Goal: Information Seeking & Learning: Learn about a topic

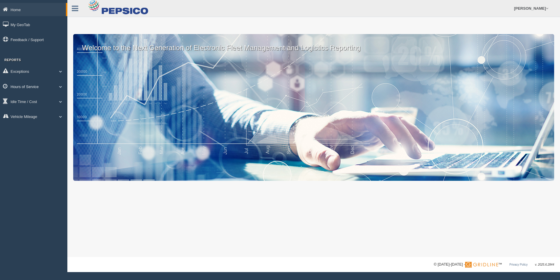
click at [45, 90] on link "Hours of Service" at bounding box center [33, 86] width 67 height 13
click at [49, 101] on link "HOS Explanation Reports" at bounding box center [38, 100] width 55 height 11
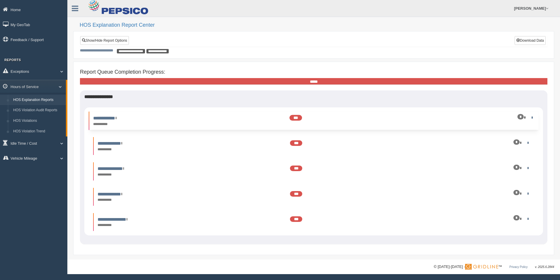
click at [527, 118] on div "*" at bounding box center [500, 118] width 69 height 6
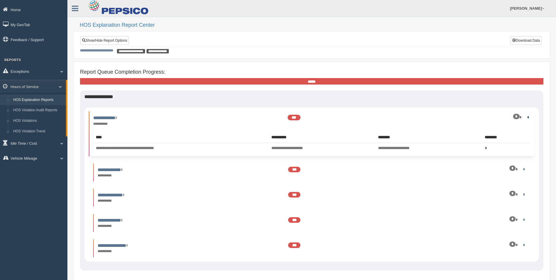
click at [528, 115] on link at bounding box center [527, 117] width 4 height 4
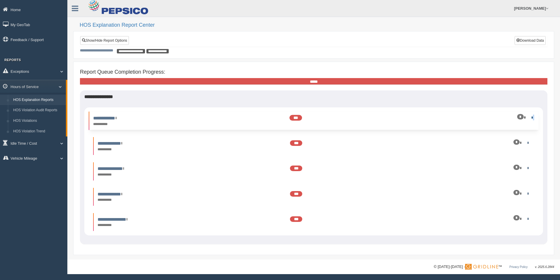
click at [528, 115] on div "*" at bounding box center [500, 118] width 69 height 6
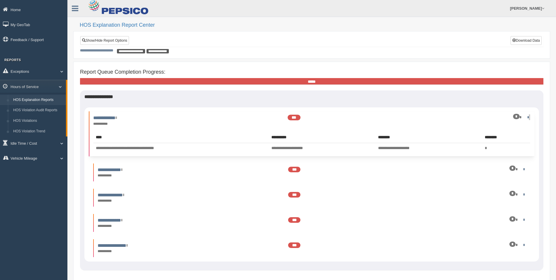
scroll to position [26, 0]
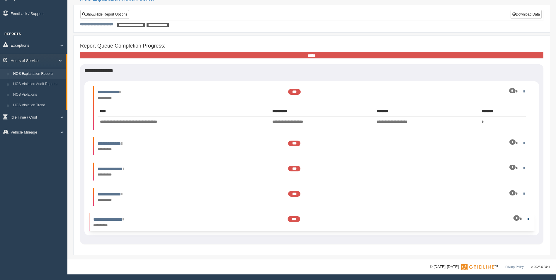
click at [529, 218] on link at bounding box center [527, 218] width 4 height 4
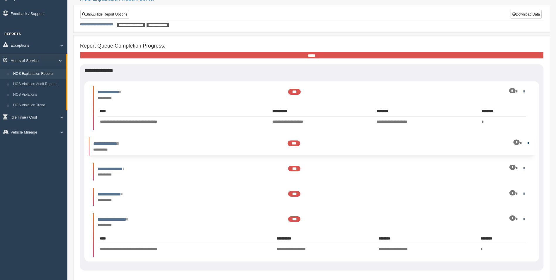
click at [527, 143] on link at bounding box center [527, 143] width 4 height 4
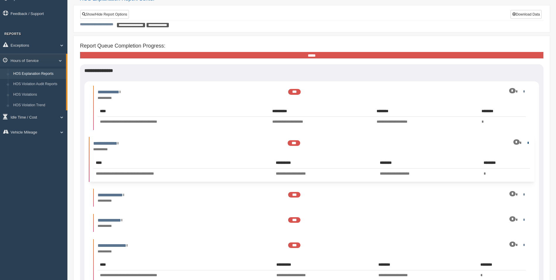
click at [527, 143] on link at bounding box center [527, 142] width 4 height 4
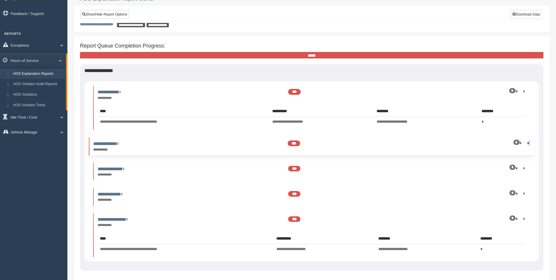
click at [527, 143] on link at bounding box center [527, 143] width 4 height 4
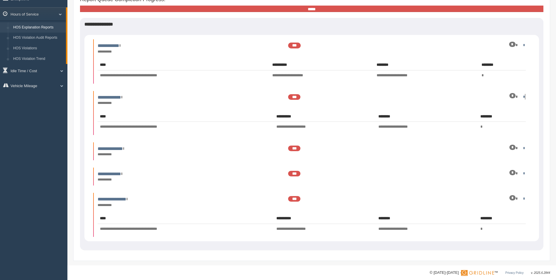
scroll to position [79, 0]
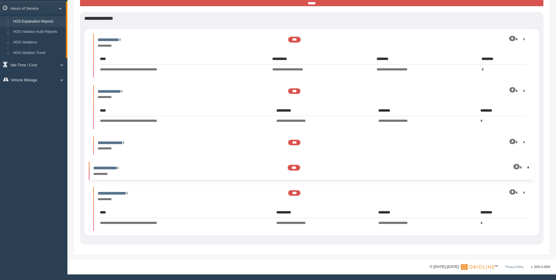
click at [525, 166] on link at bounding box center [527, 167] width 4 height 4
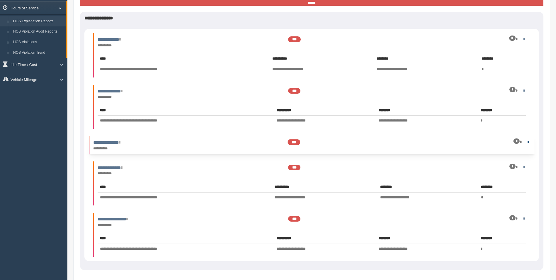
click at [526, 143] on link at bounding box center [527, 141] width 4 height 4
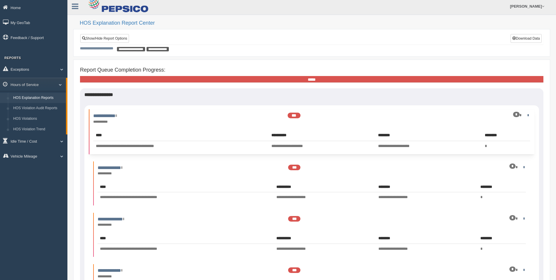
scroll to position [0, 0]
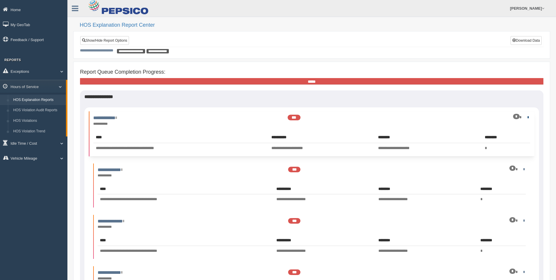
click at [527, 117] on link at bounding box center [527, 117] width 4 height 4
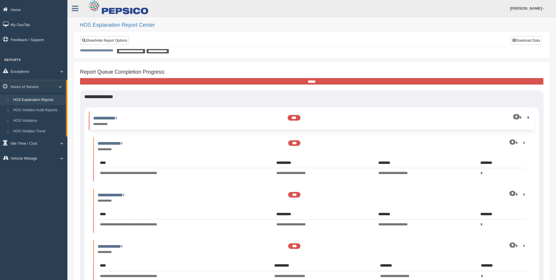
click at [527, 117] on link at bounding box center [527, 117] width 4 height 4
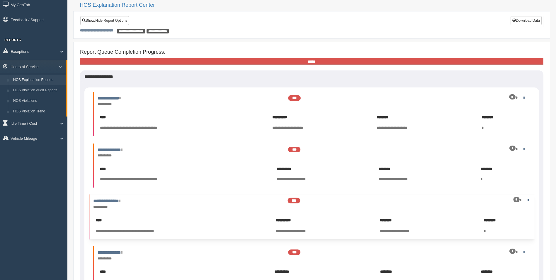
scroll to position [59, 0]
